Goal: Task Accomplishment & Management: Use online tool/utility

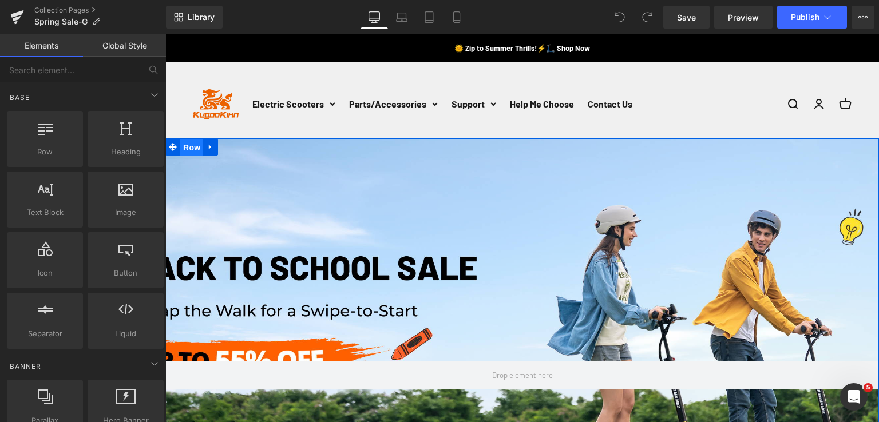
click at [188, 153] on span "Row" at bounding box center [191, 147] width 23 height 17
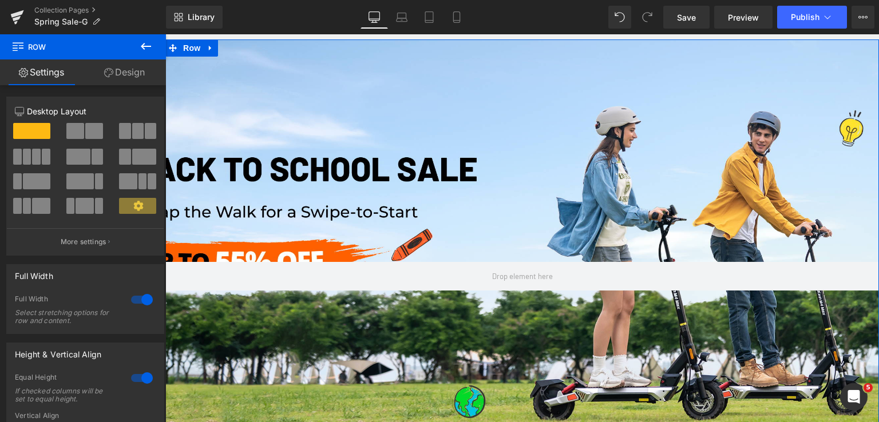
scroll to position [114, 0]
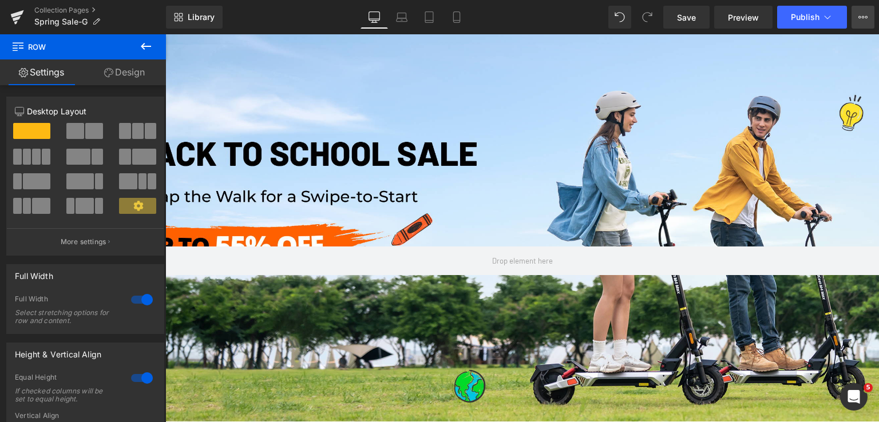
click at [856, 19] on button "View Live Page View with current Template Save Template to Library Schedule Pub…" at bounding box center [863, 17] width 23 height 23
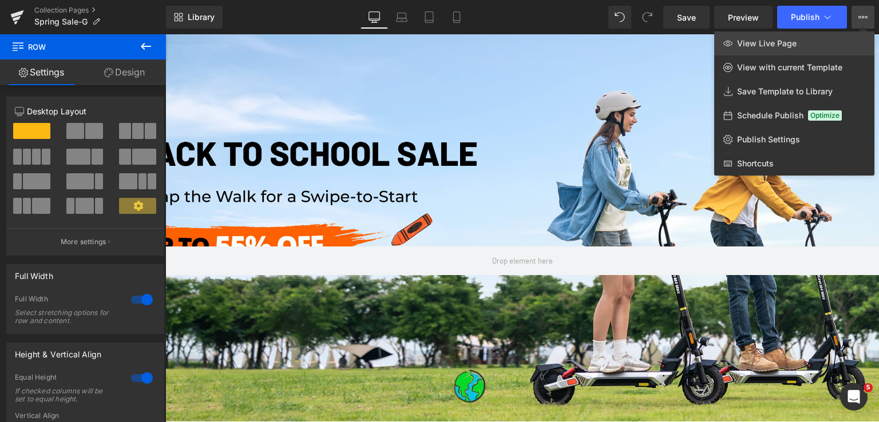
click at [851, 40] on link "View Live Page" at bounding box center [794, 43] width 160 height 24
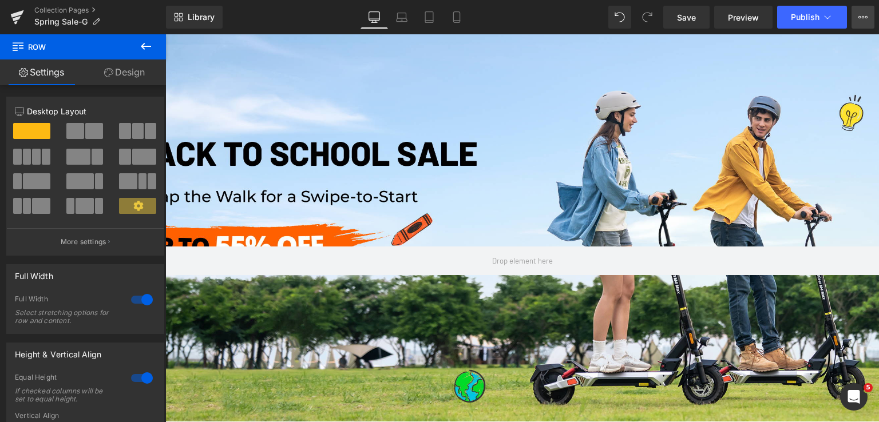
click at [865, 21] on icon at bounding box center [863, 17] width 9 height 9
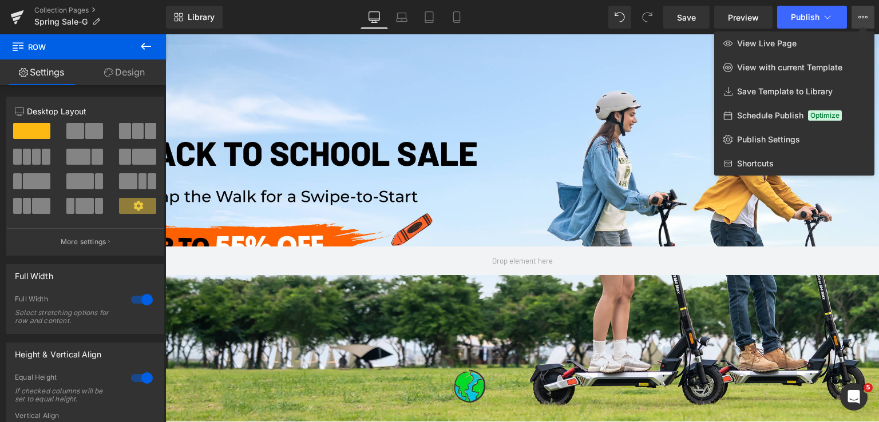
click at [500, 17] on div "Library Desktop Desktop Laptop Tablet Mobile Save Preview Publish Scheduled Vie…" at bounding box center [522, 17] width 713 height 23
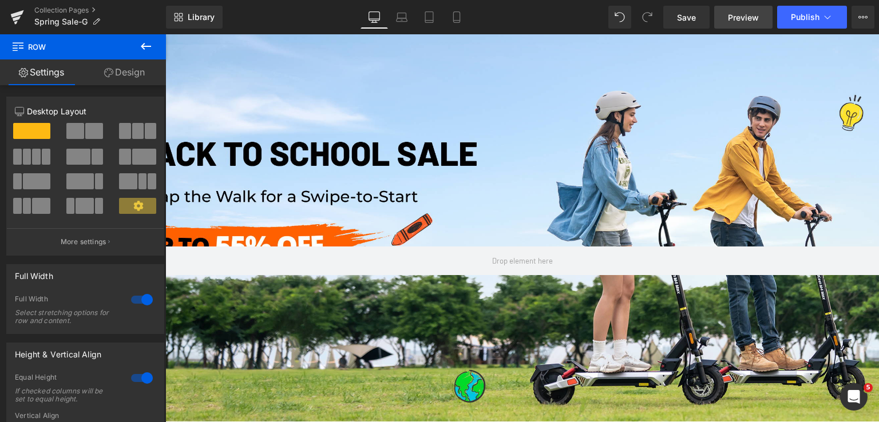
click at [725, 18] on link "Preview" at bounding box center [743, 17] width 58 height 23
click at [860, 25] on button "View Live Page View with current Template Save Template to Library Schedule Pub…" at bounding box center [863, 17] width 23 height 23
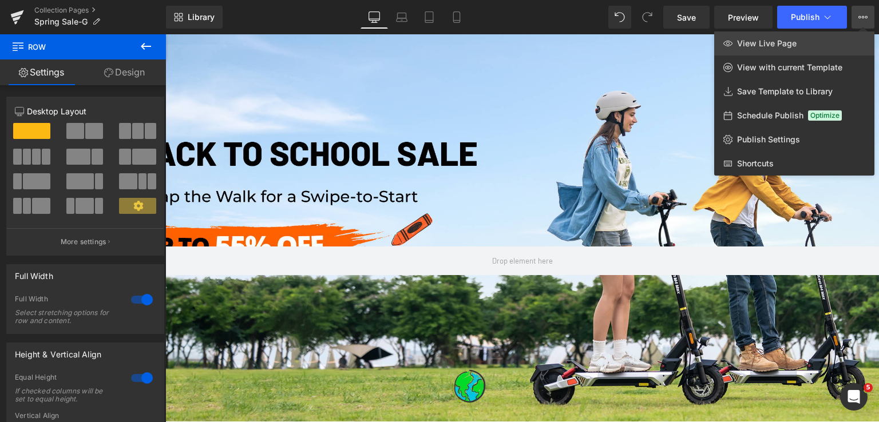
click at [765, 50] on link "View Live Page" at bounding box center [794, 43] width 160 height 24
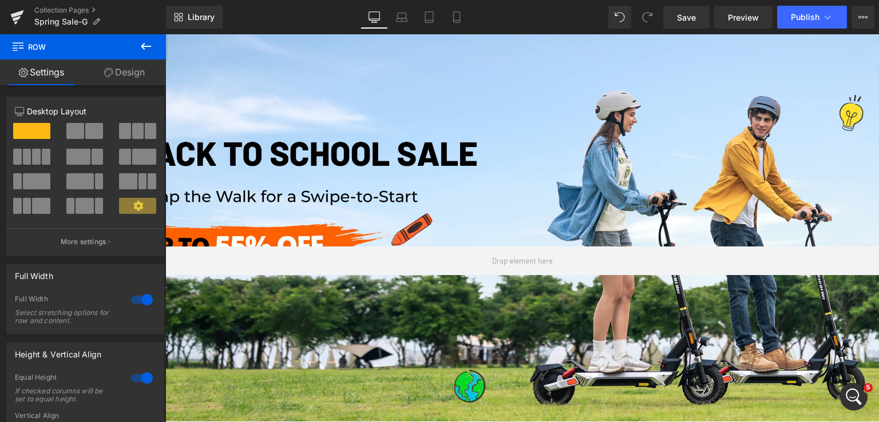
scroll to position [229, 0]
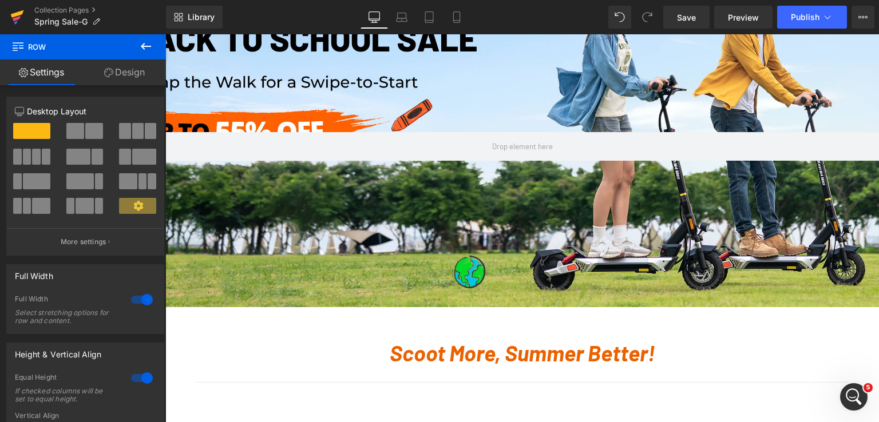
click at [11, 13] on icon at bounding box center [17, 17] width 14 height 29
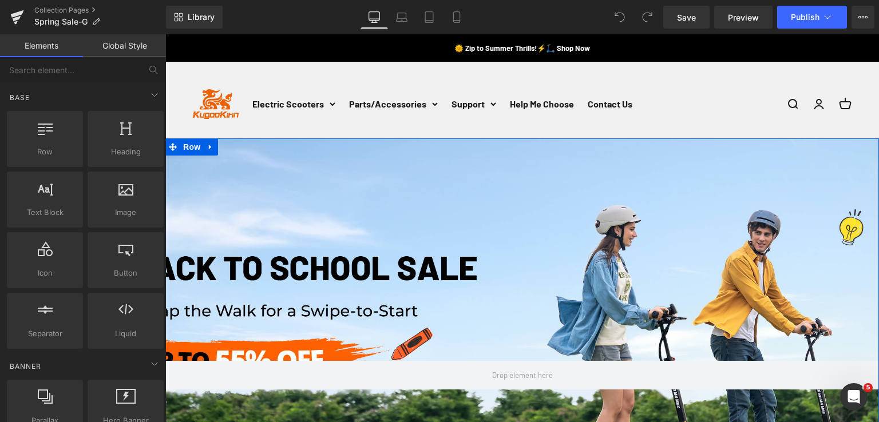
click at [465, 175] on div "Row" at bounding box center [522, 338] width 714 height 398
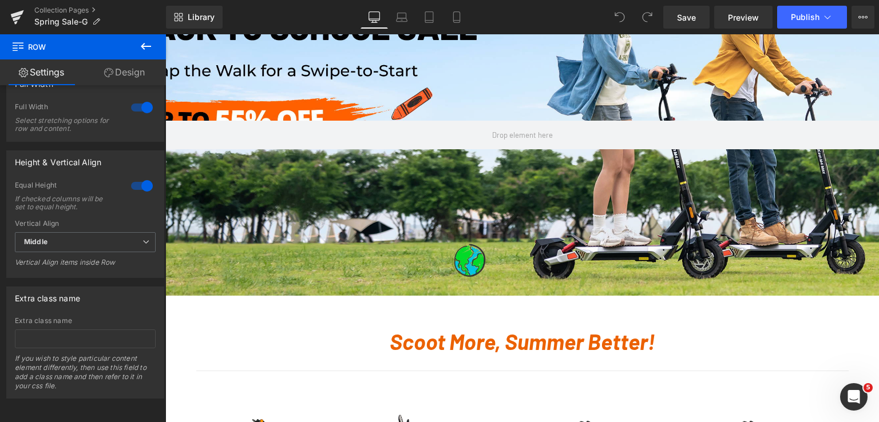
scroll to position [229, 0]
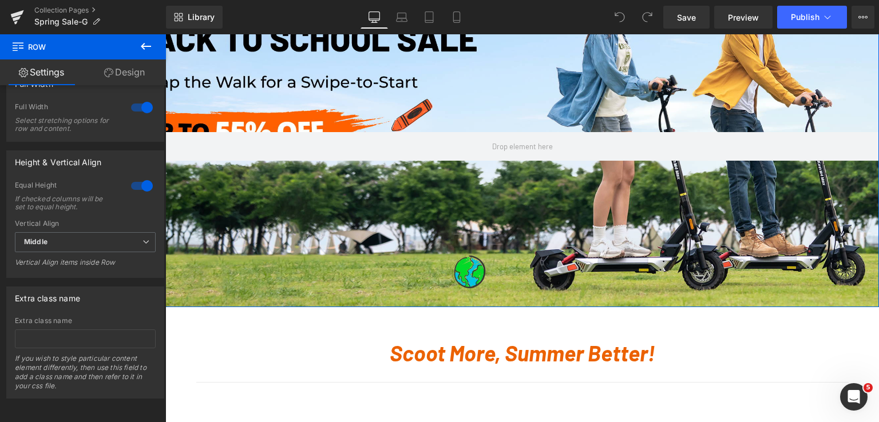
click at [582, 251] on div "Row" at bounding box center [522, 109] width 714 height 398
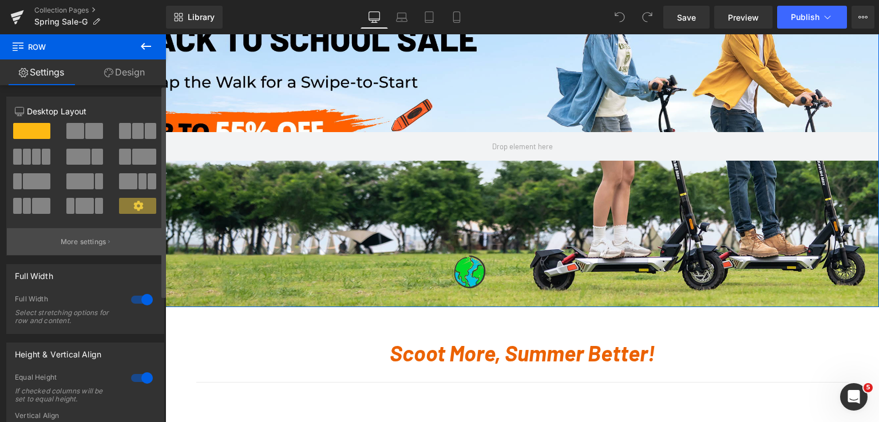
click at [84, 240] on p "More settings" at bounding box center [84, 242] width 46 height 10
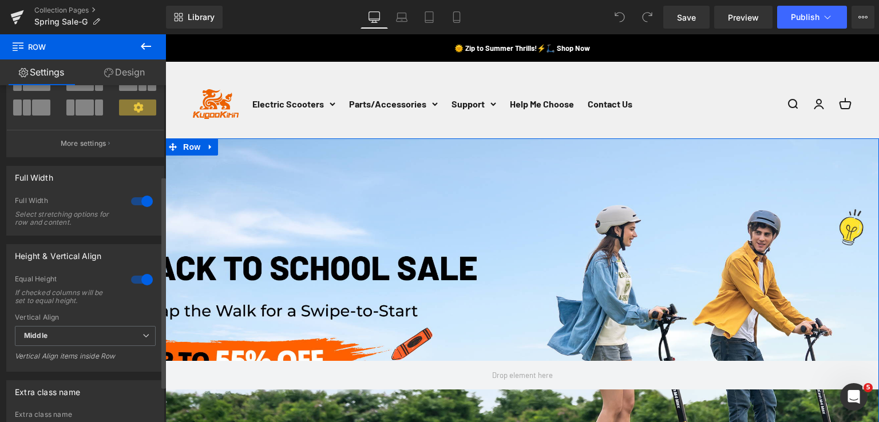
scroll to position [200, 0]
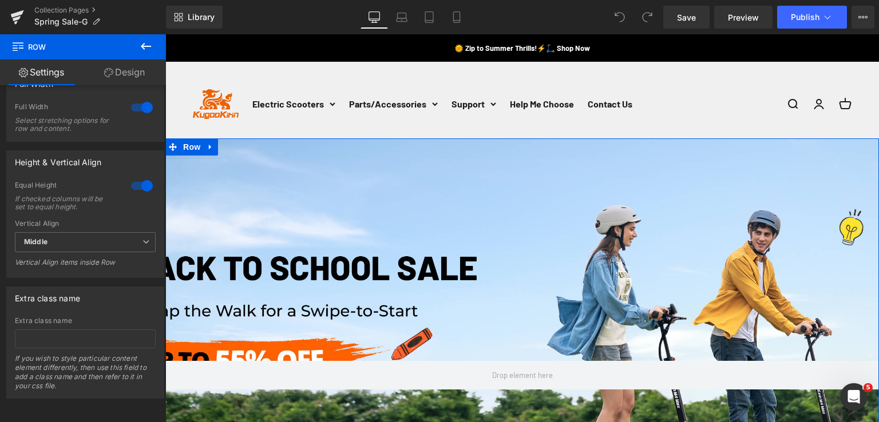
click at [124, 76] on link "Design" at bounding box center [124, 73] width 83 height 26
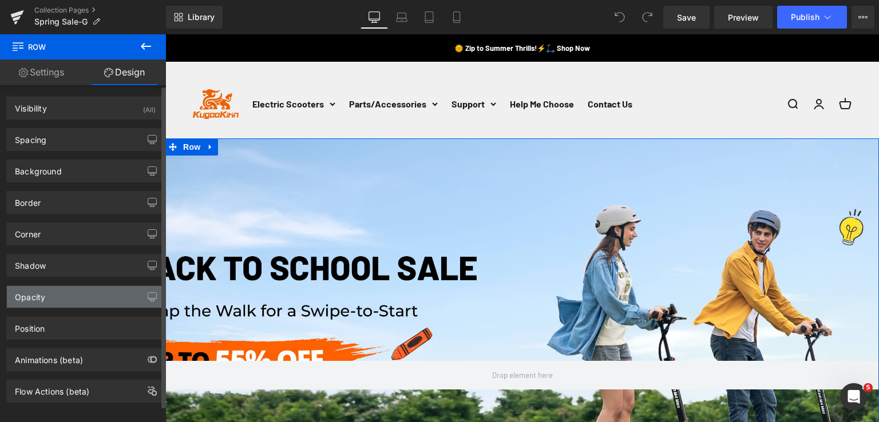
type input "transparent"
type input "0"
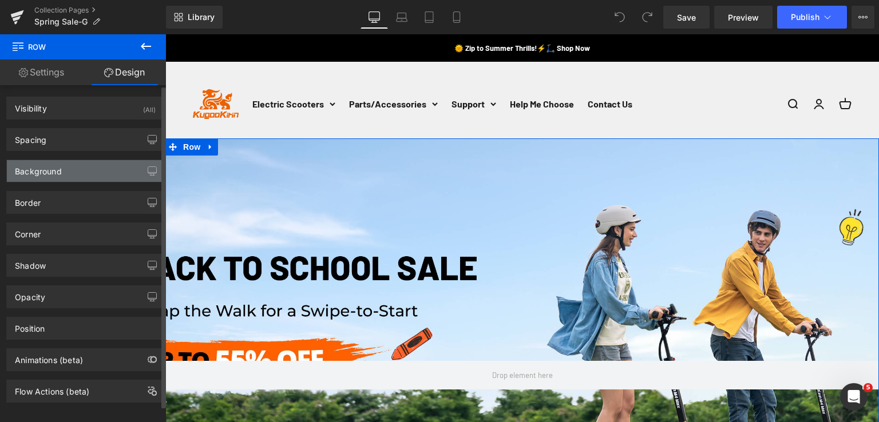
click at [80, 176] on div "Background" at bounding box center [85, 171] width 157 height 22
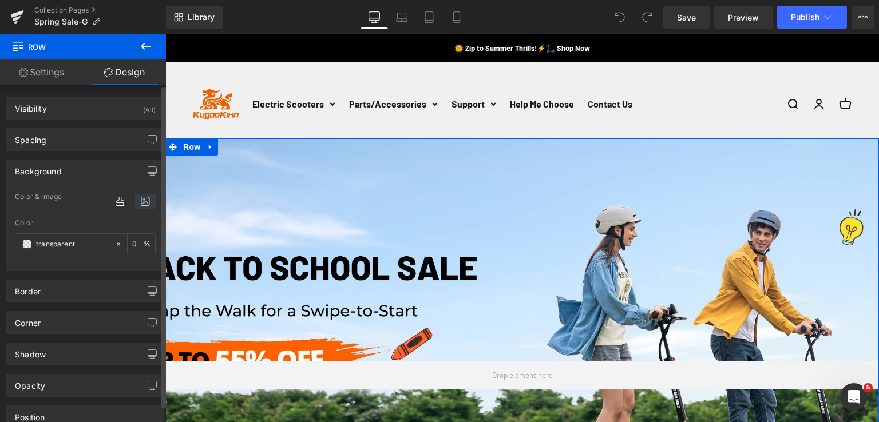
click at [135, 199] on icon at bounding box center [145, 201] width 21 height 15
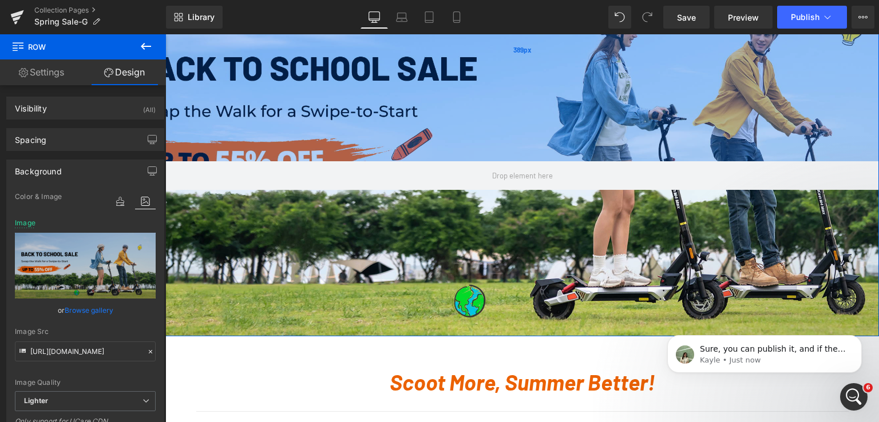
scroll to position [229, 0]
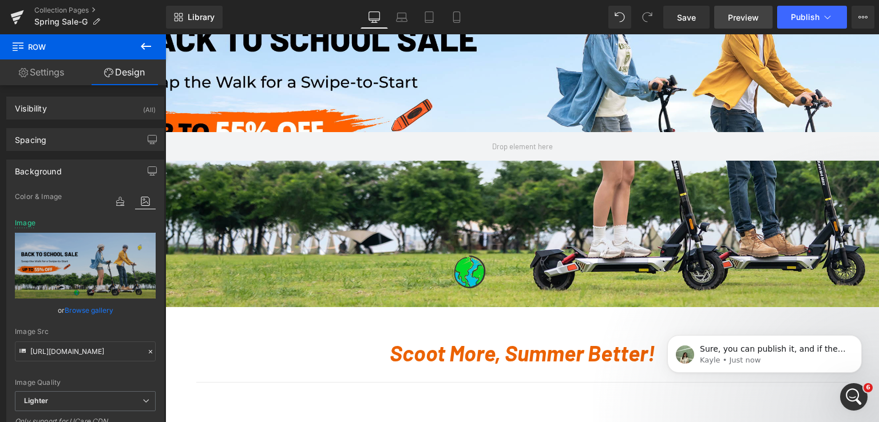
click at [740, 22] on span "Preview" at bounding box center [743, 17] width 31 height 12
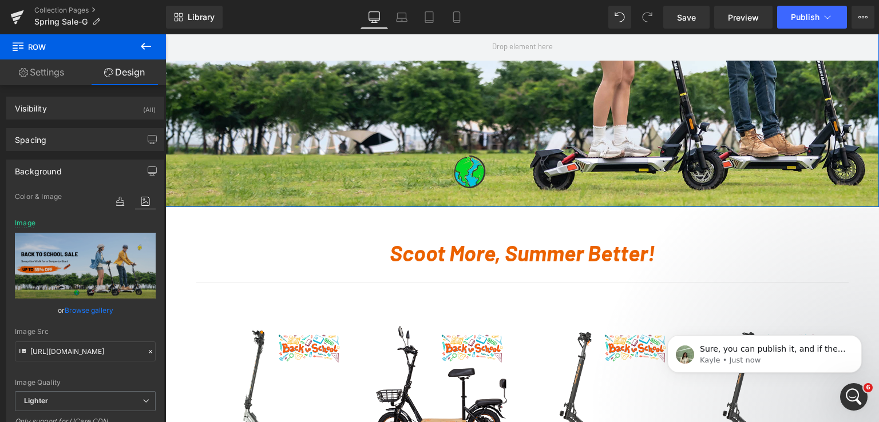
scroll to position [343, 0]
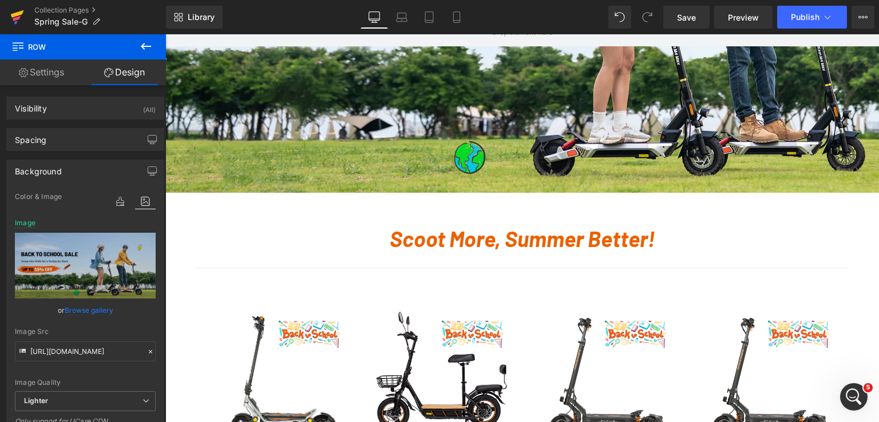
click at [14, 14] on icon at bounding box center [17, 13] width 13 height 7
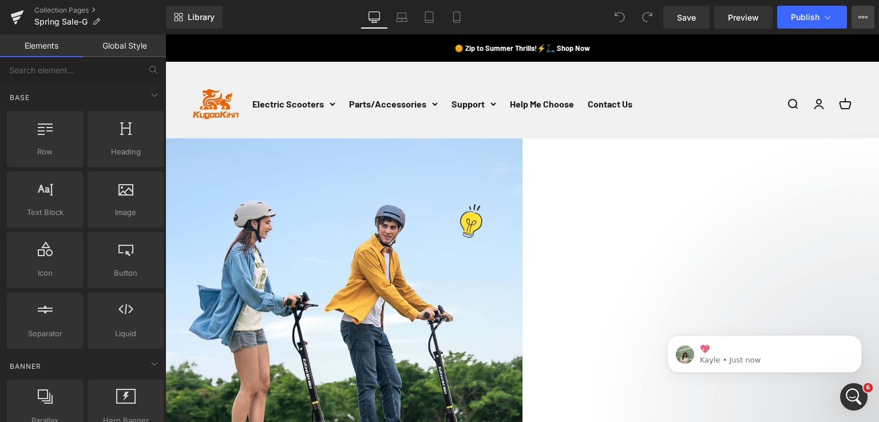
click at [862, 19] on icon at bounding box center [863, 17] width 9 height 9
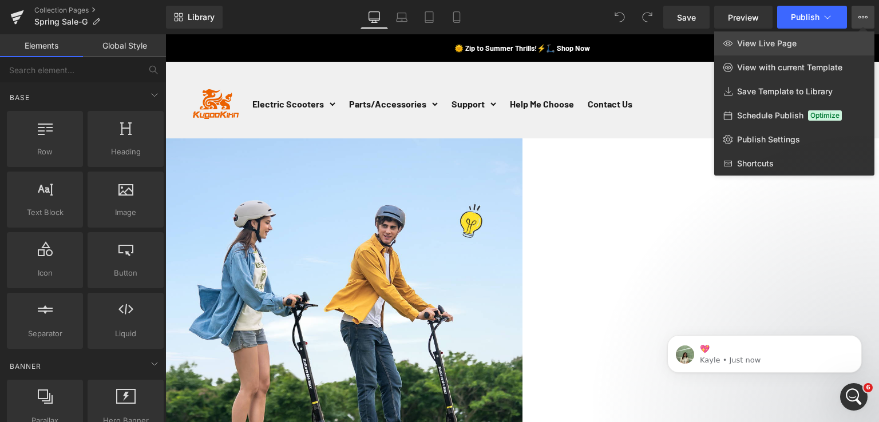
click at [845, 35] on link "View Live Page" at bounding box center [794, 43] width 160 height 24
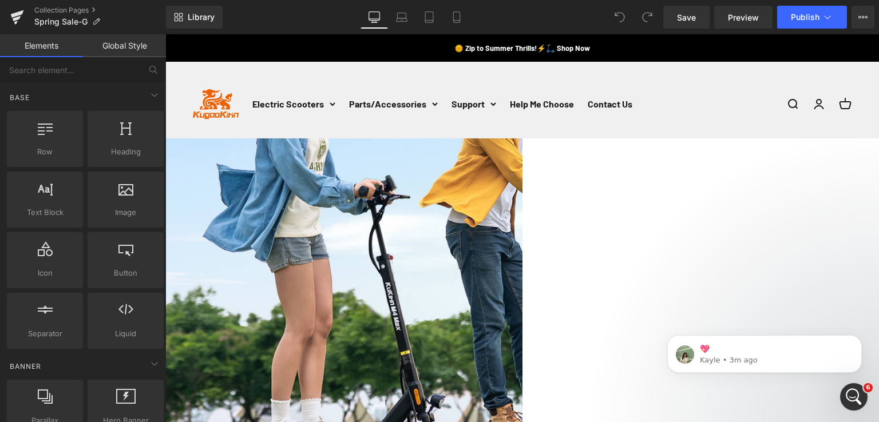
scroll to position [229, 0]
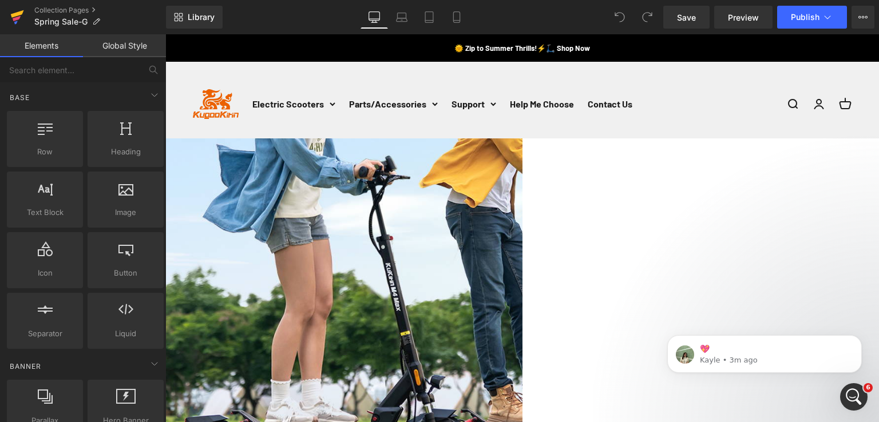
click at [19, 18] on icon at bounding box center [17, 17] width 14 height 29
